Goal: Communication & Community: Answer question/provide support

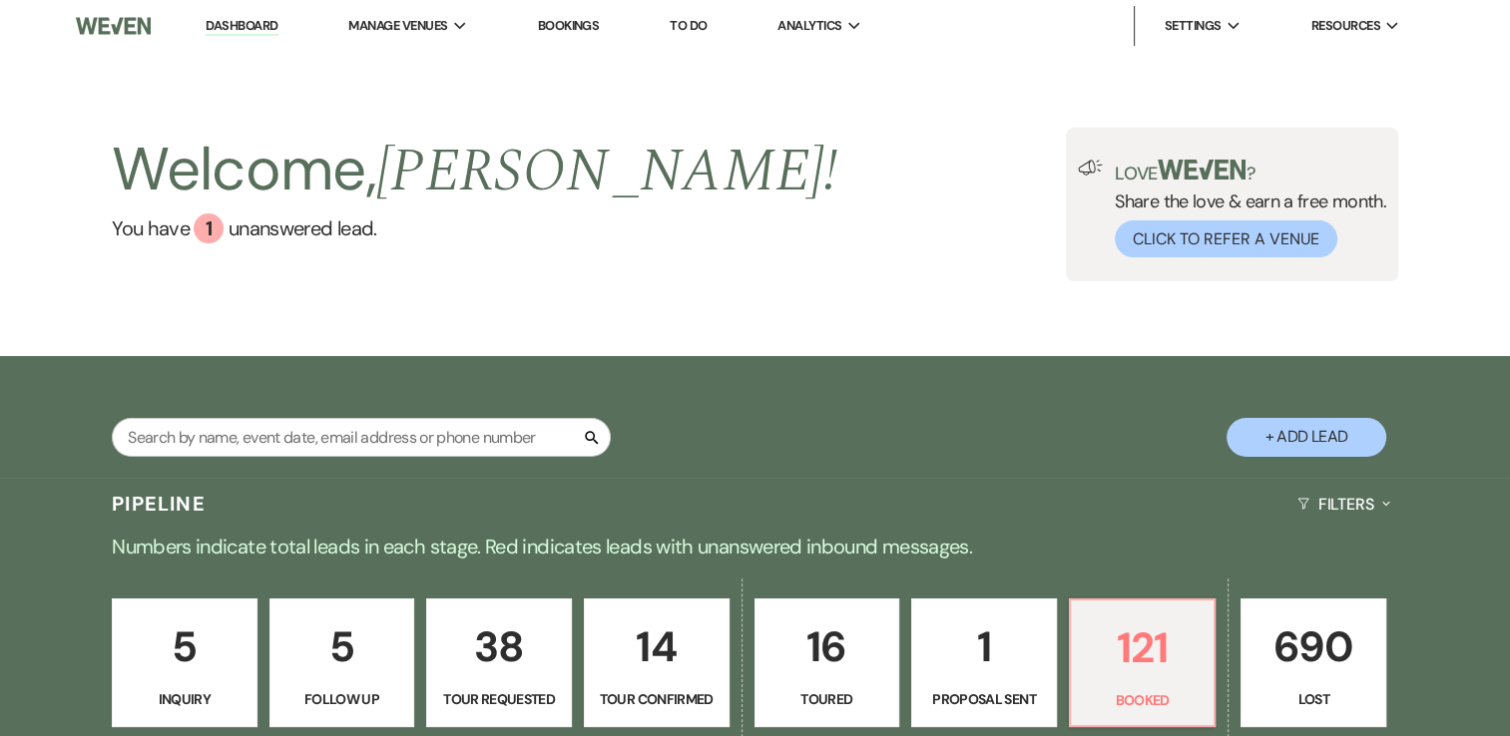
click at [227, 32] on link "Dashboard" at bounding box center [242, 26] width 72 height 19
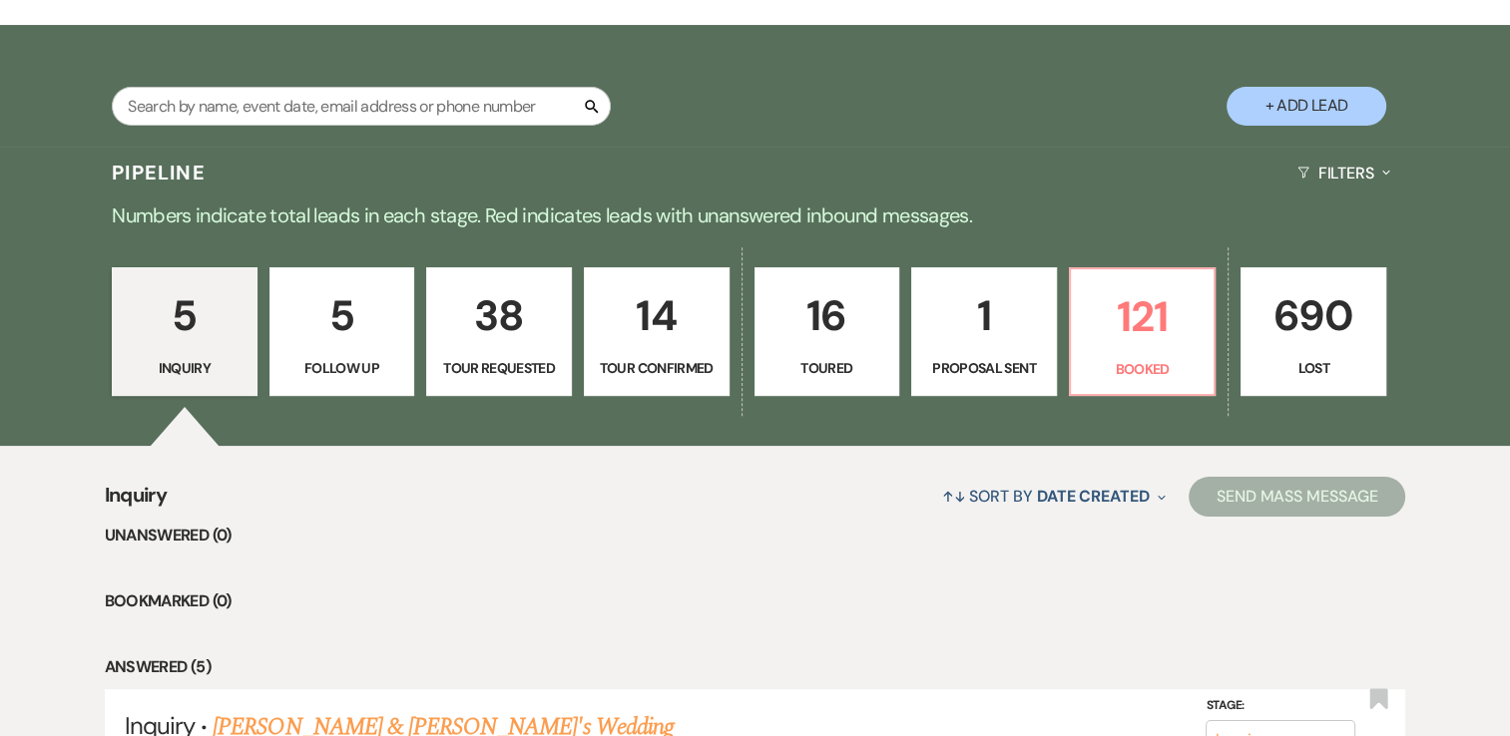
scroll to position [331, 0]
click at [1154, 319] on p "121" at bounding box center [1143, 316] width 120 height 67
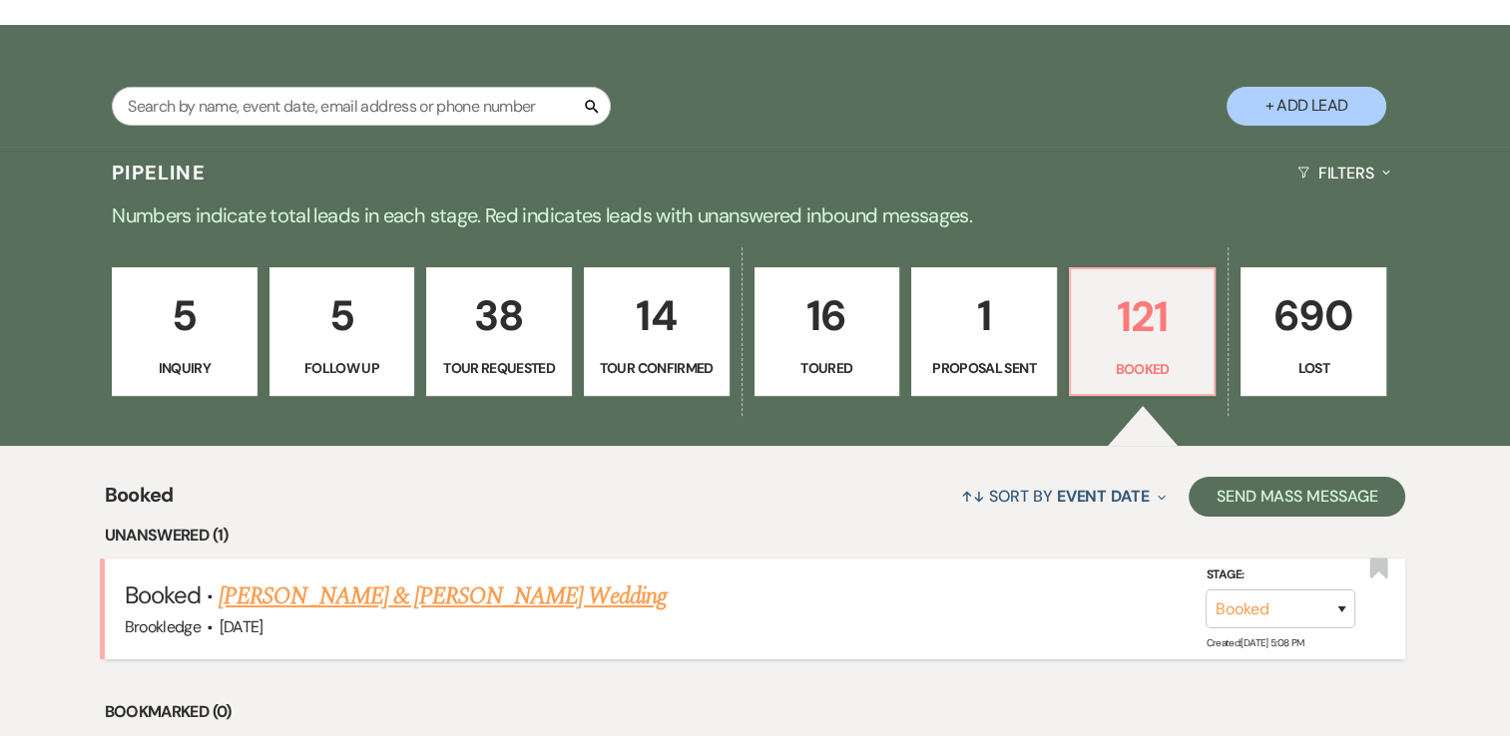
click at [446, 597] on link "[PERSON_NAME] & [PERSON_NAME] Wedding" at bounding box center [442, 597] width 447 height 36
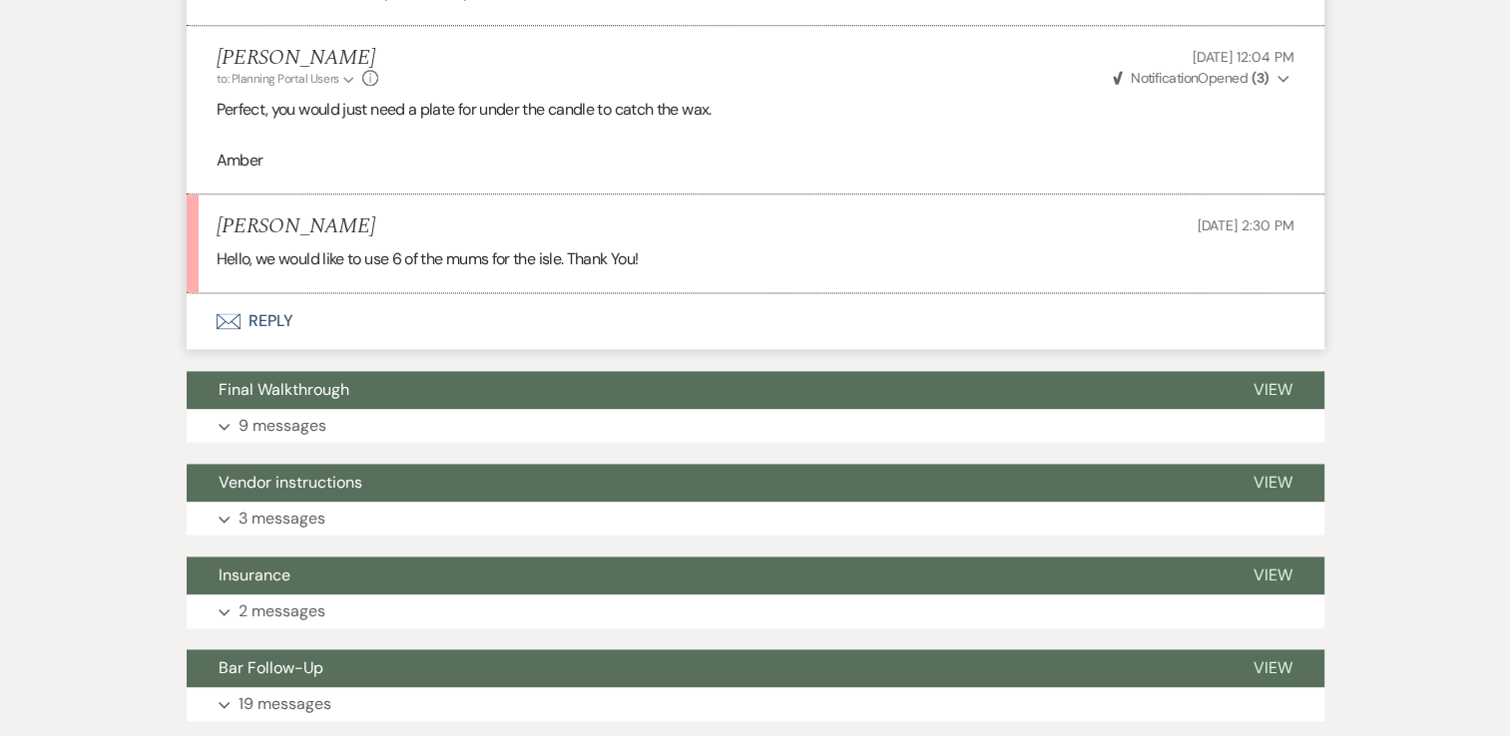
scroll to position [2570, 0]
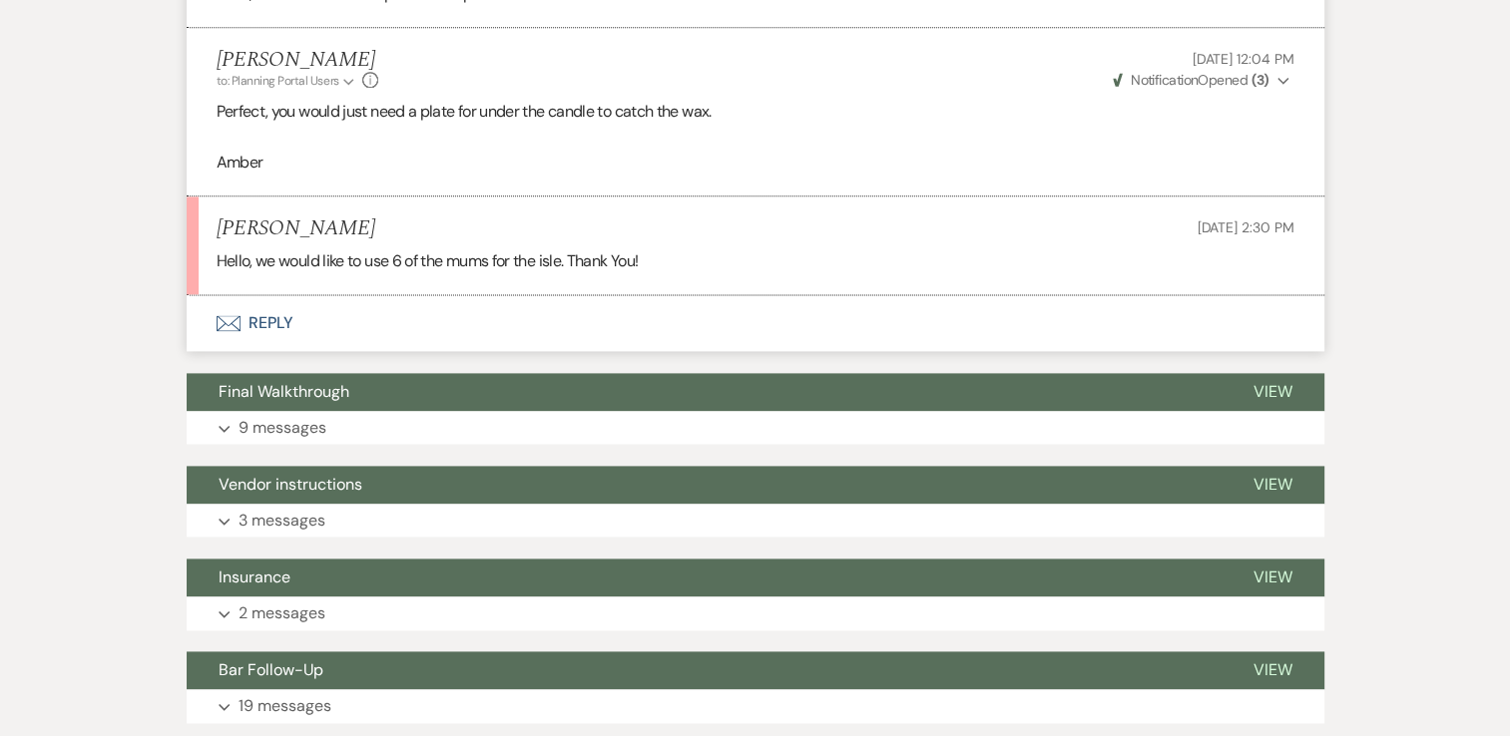
click at [340, 326] on button "Envelope Reply" at bounding box center [755, 323] width 1137 height 56
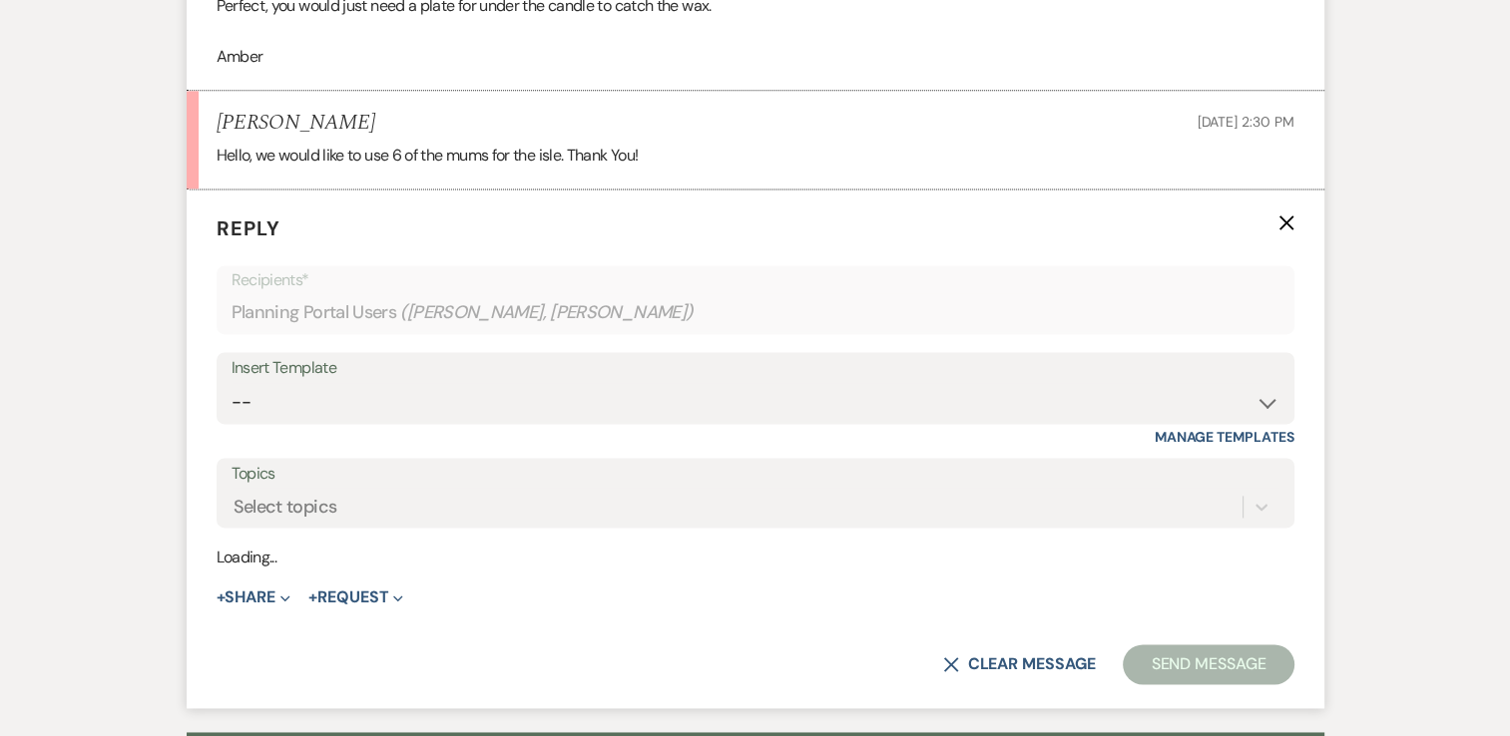
scroll to position [2700, 0]
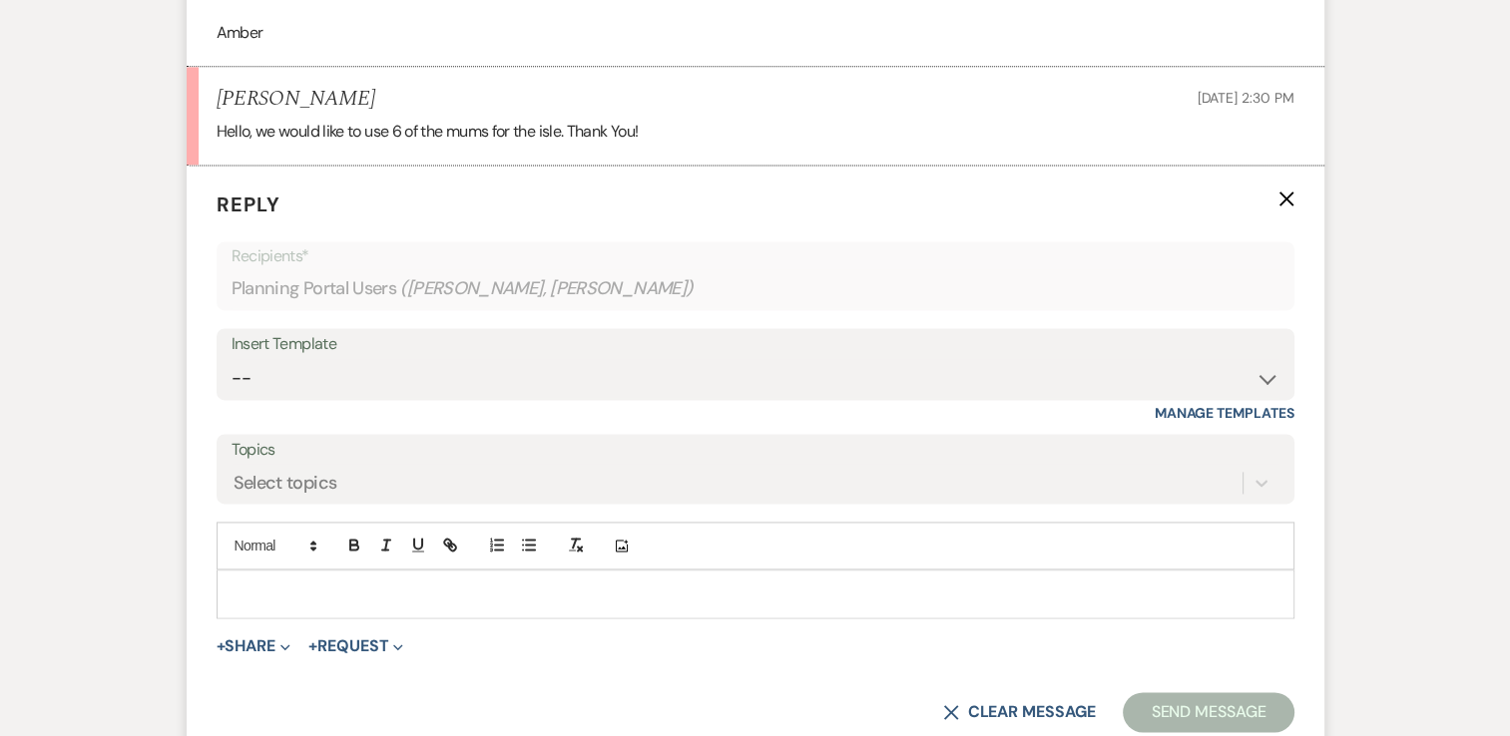
click at [291, 583] on p at bounding box center [755, 594] width 1046 height 22
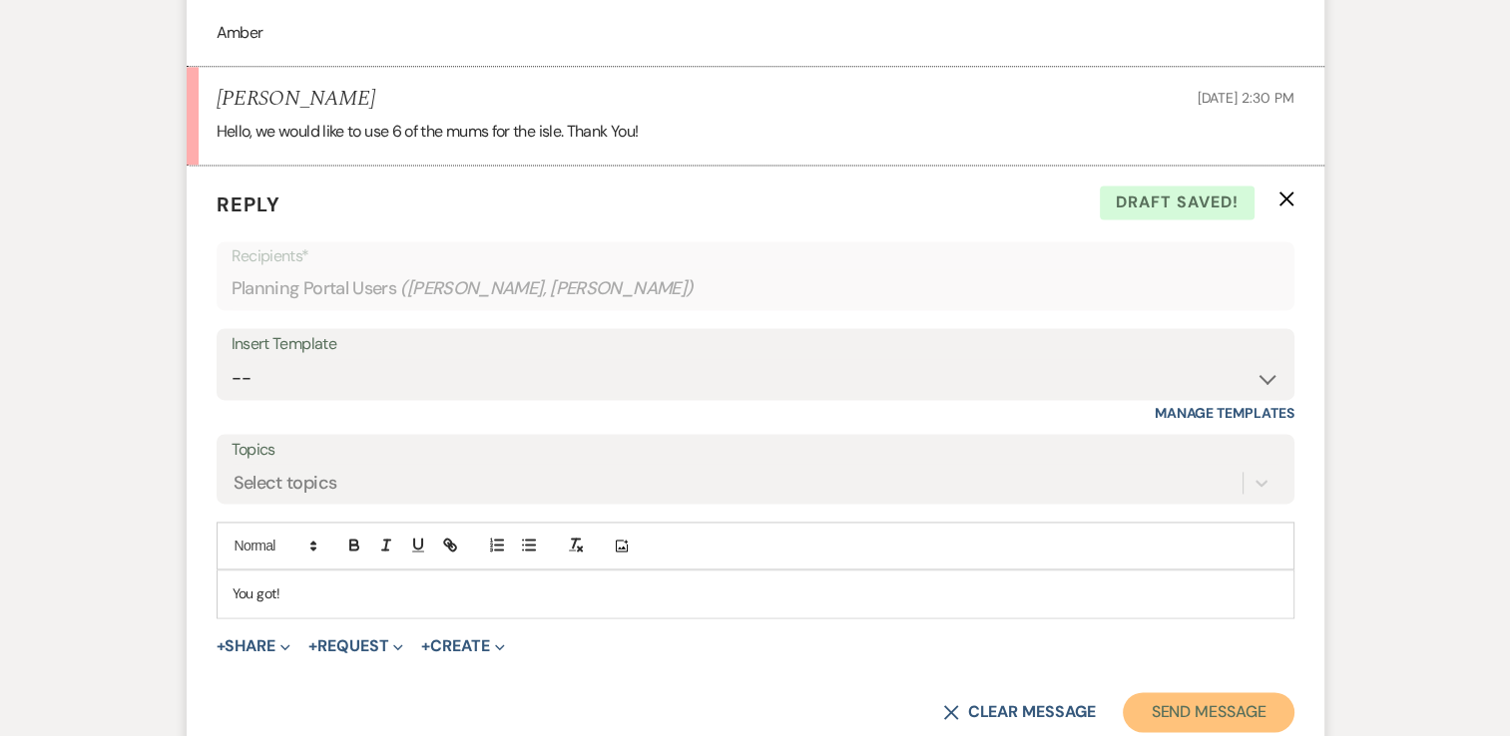
click at [1168, 702] on button "Send Message" at bounding box center [1207, 712] width 171 height 40
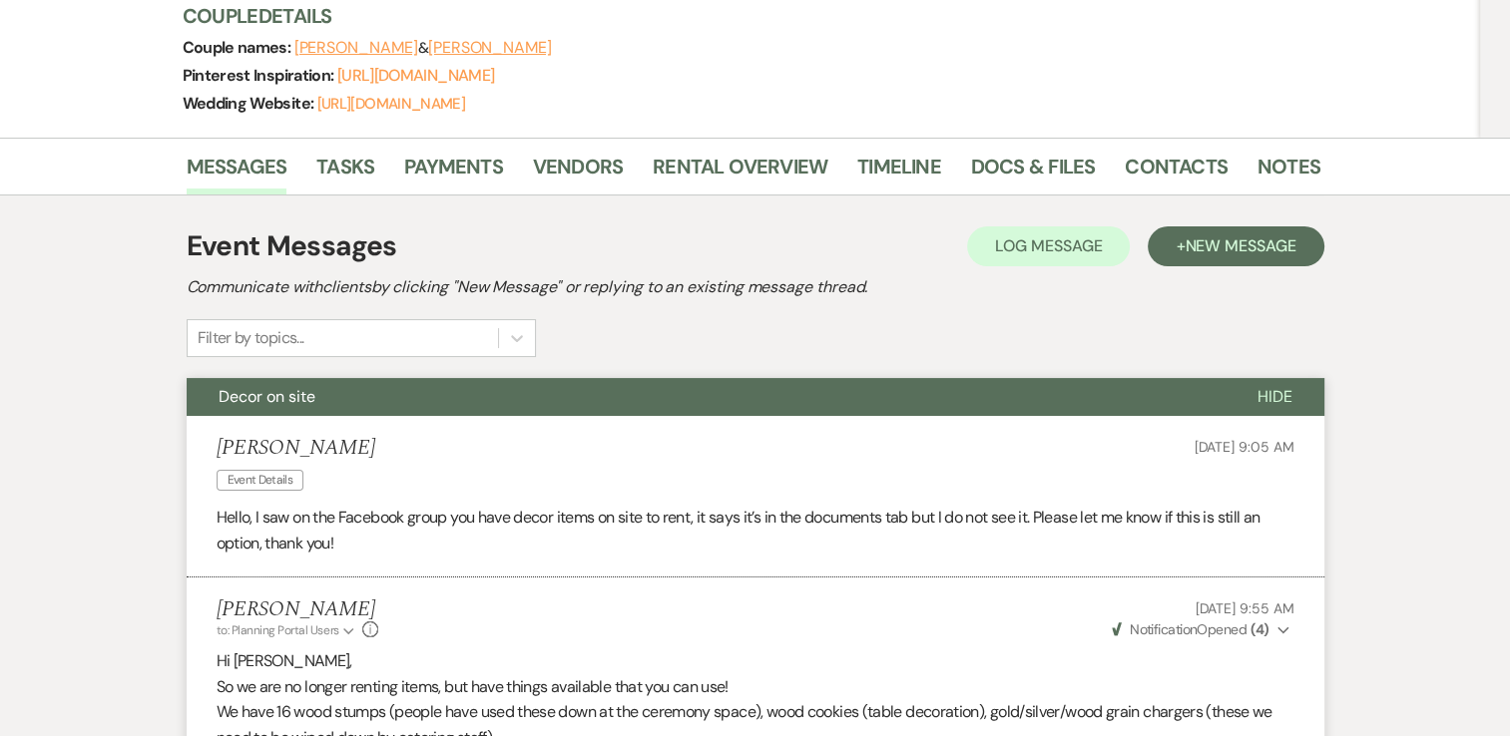
scroll to position [0, 0]
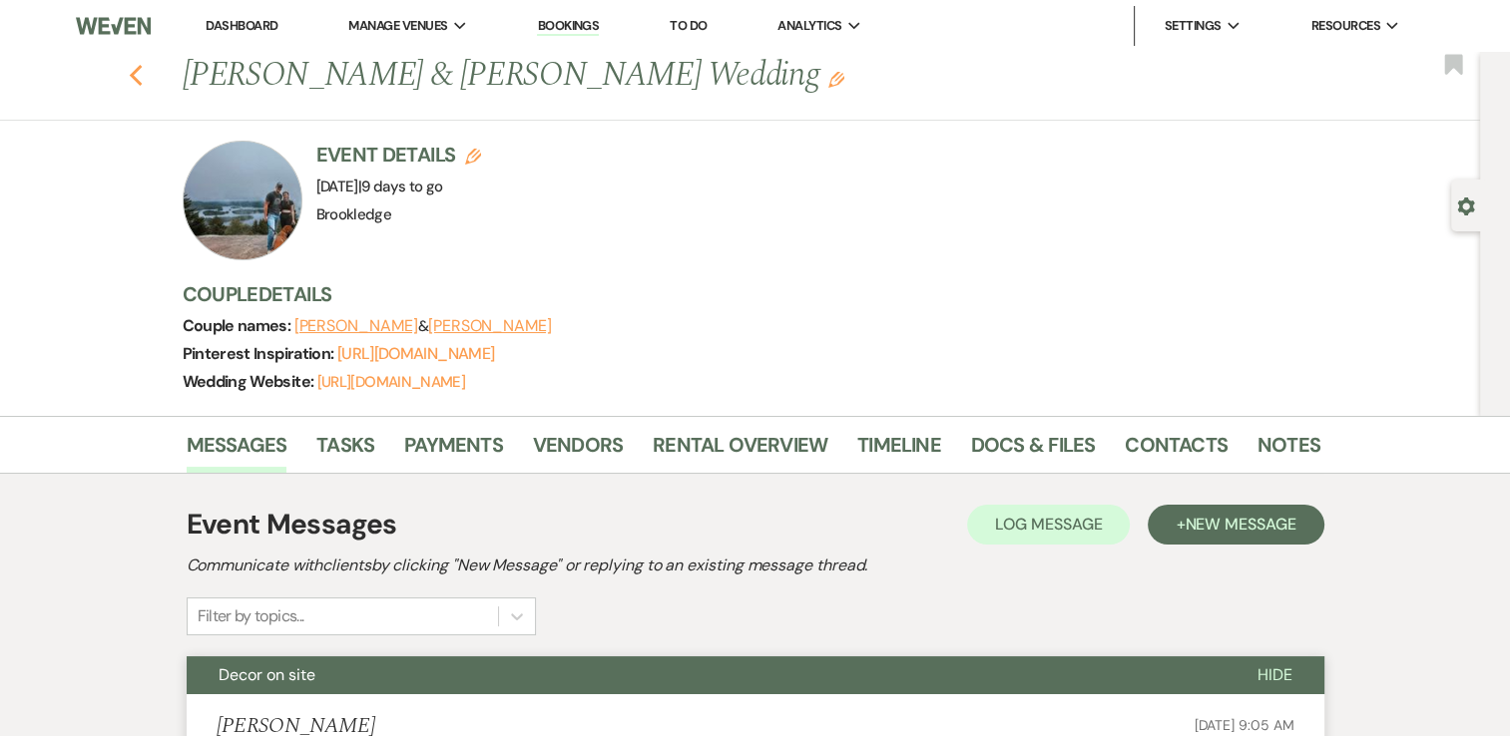
click at [141, 82] on icon "Previous" at bounding box center [136, 76] width 15 height 24
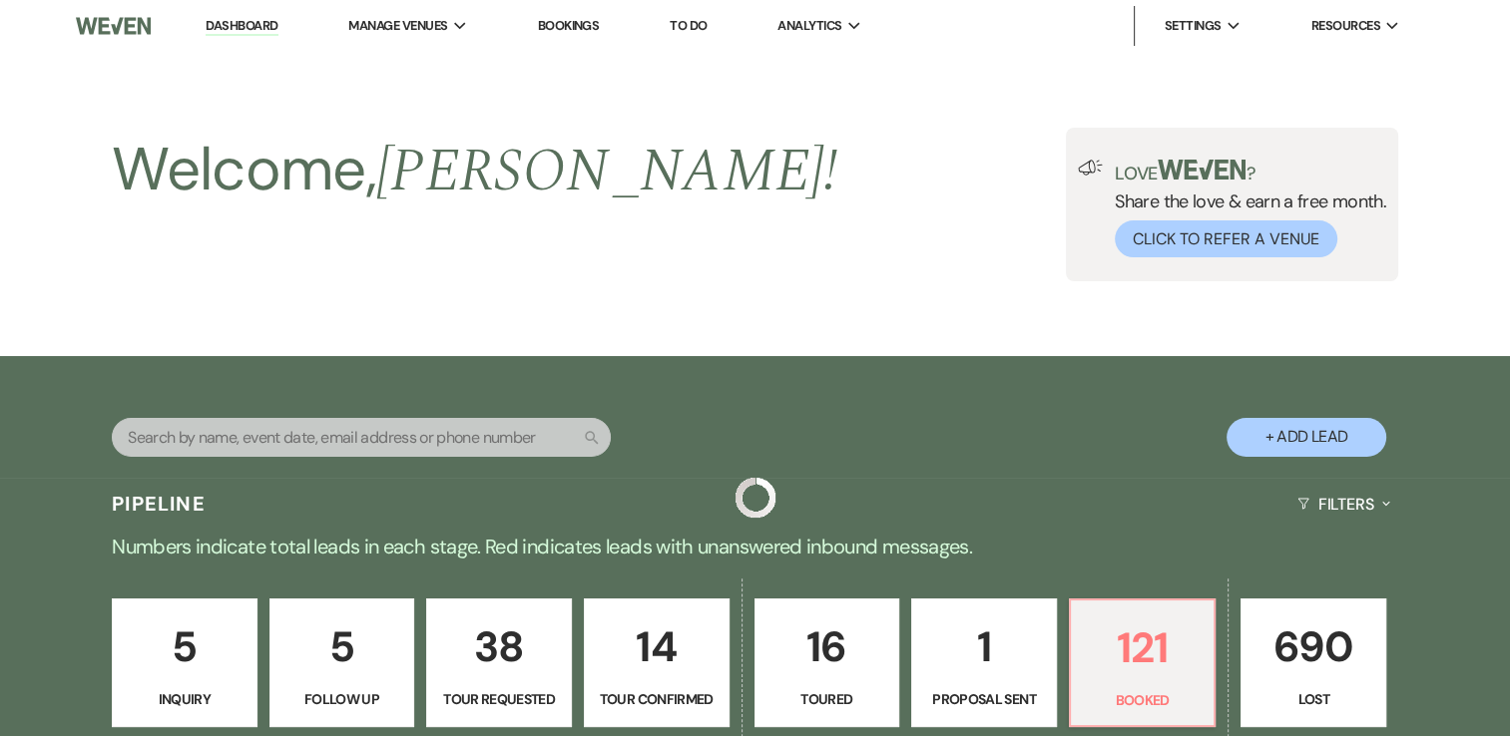
scroll to position [331, 0]
